Goal: Task Accomplishment & Management: Manage account settings

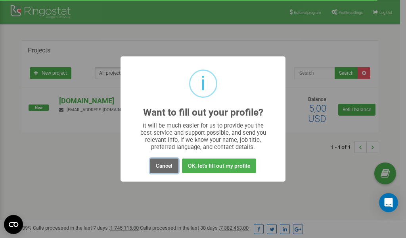
click at [166, 165] on button "Cancel" at bounding box center [164, 165] width 29 height 15
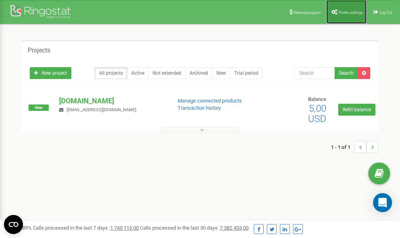
click at [340, 13] on span "Profile settings" at bounding box center [351, 12] width 24 height 4
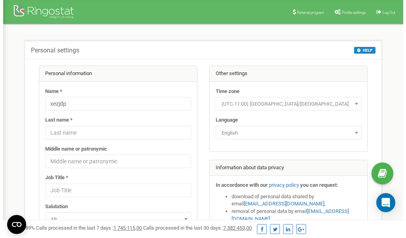
scroll to position [40, 0]
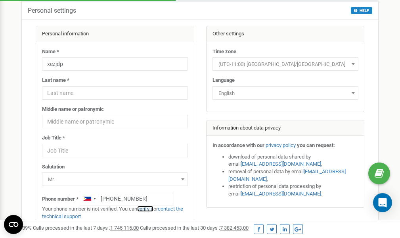
click at [149, 210] on link "verify it" at bounding box center [145, 209] width 16 height 6
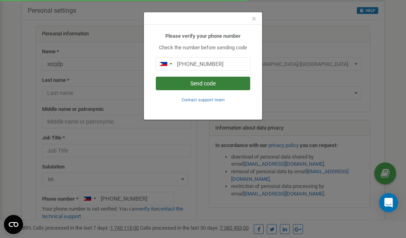
click at [194, 82] on button "Send code" at bounding box center [203, 83] width 94 height 13
